Goal: Find specific page/section: Find specific page/section

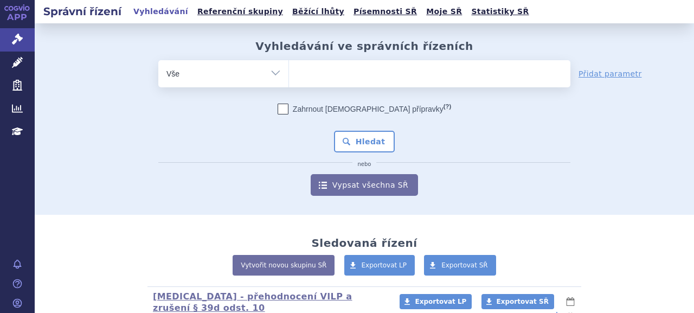
click at [333, 75] on ul at bounding box center [430, 71] width 282 height 23
click at [289, 75] on select at bounding box center [289, 73] width 1 height 27
click at [346, 80] on ul at bounding box center [430, 71] width 282 height 23
click at [289, 80] on select at bounding box center [289, 73] width 1 height 27
click at [328, 71] on ul at bounding box center [430, 71] width 282 height 23
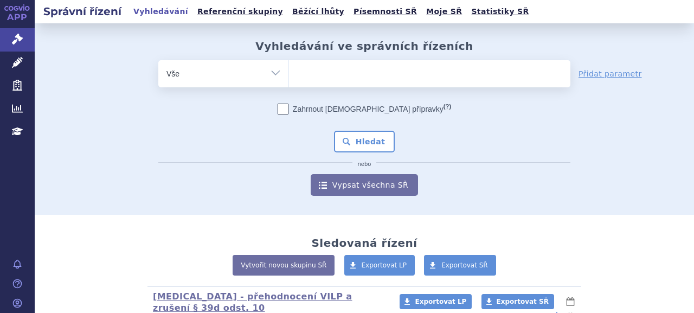
click at [289, 71] on select at bounding box center [289, 73] width 1 height 27
click at [358, 73] on ul at bounding box center [430, 71] width 282 height 23
click at [289, 73] on select at bounding box center [289, 73] width 1 height 27
paste input "SUKLS182082/2025"
type input "SUKLS182082/2025"
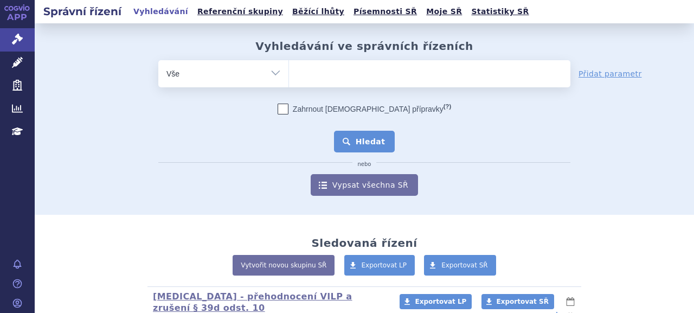
select select "SUKLS182082/2025"
click at [362, 142] on button "Hledat" at bounding box center [364, 142] width 61 height 22
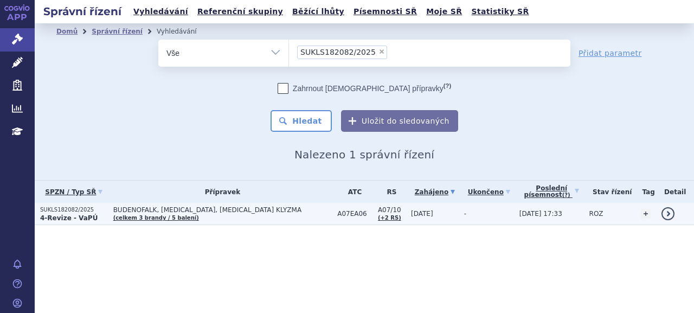
click at [93, 219] on p "4-Revize - VaPÚ" at bounding box center [74, 218] width 68 height 9
